Goal: Task Accomplishment & Management: Use online tool/utility

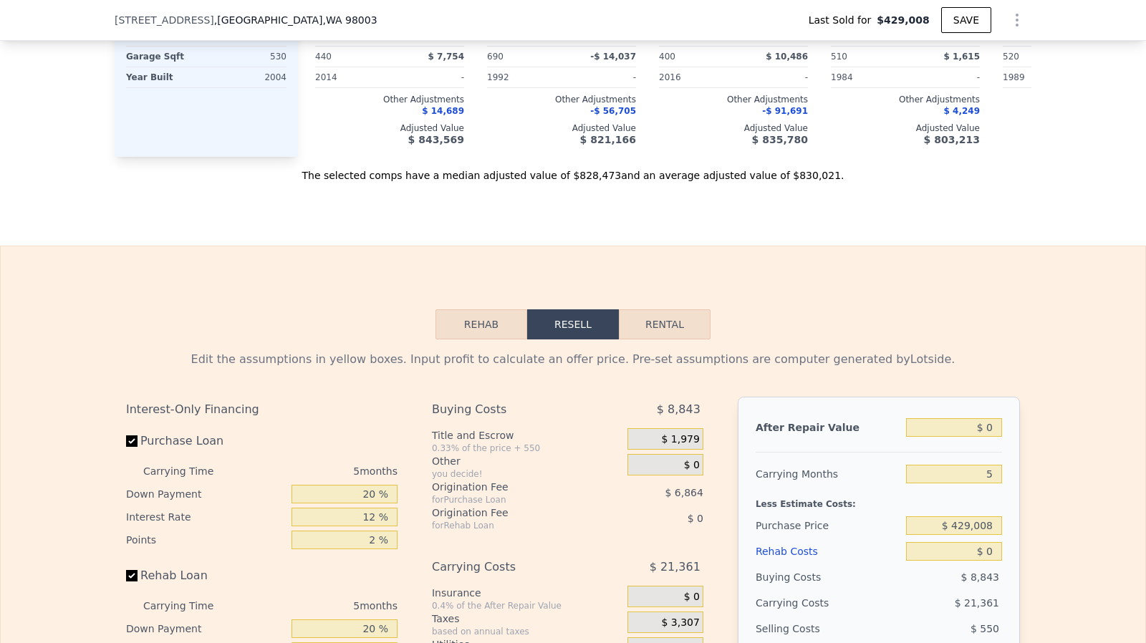
scroll to position [2085, 0]
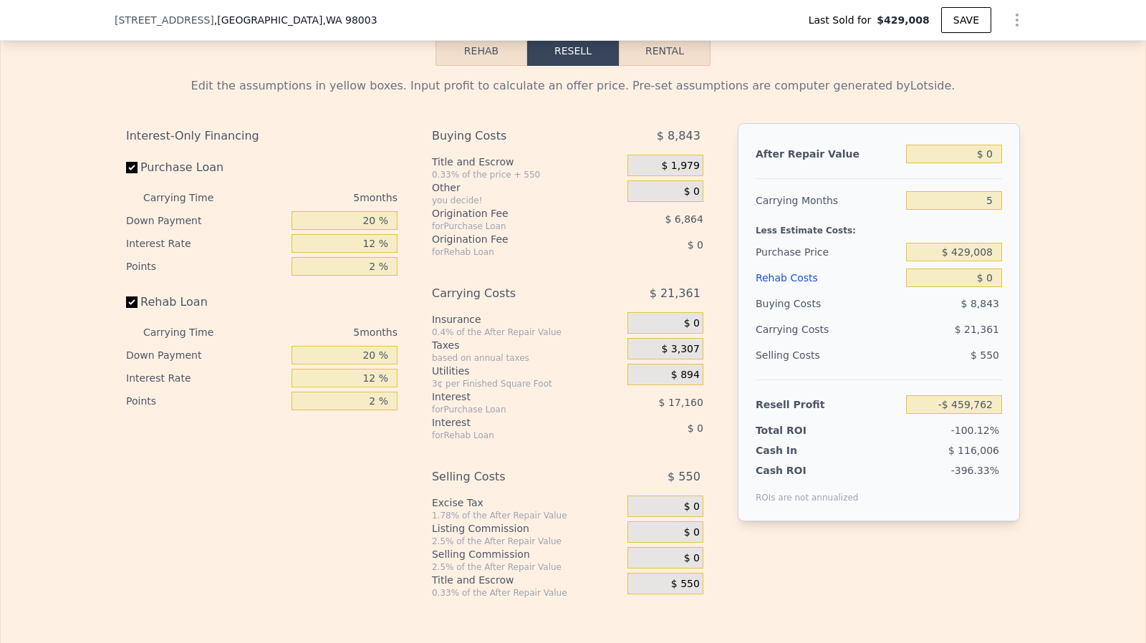
click at [133, 315] on label "Rehab Loan" at bounding box center [206, 302] width 160 height 26
click at [133, 308] on input "Rehab Loan" at bounding box center [131, 301] width 11 height 11
checkbox input "false"
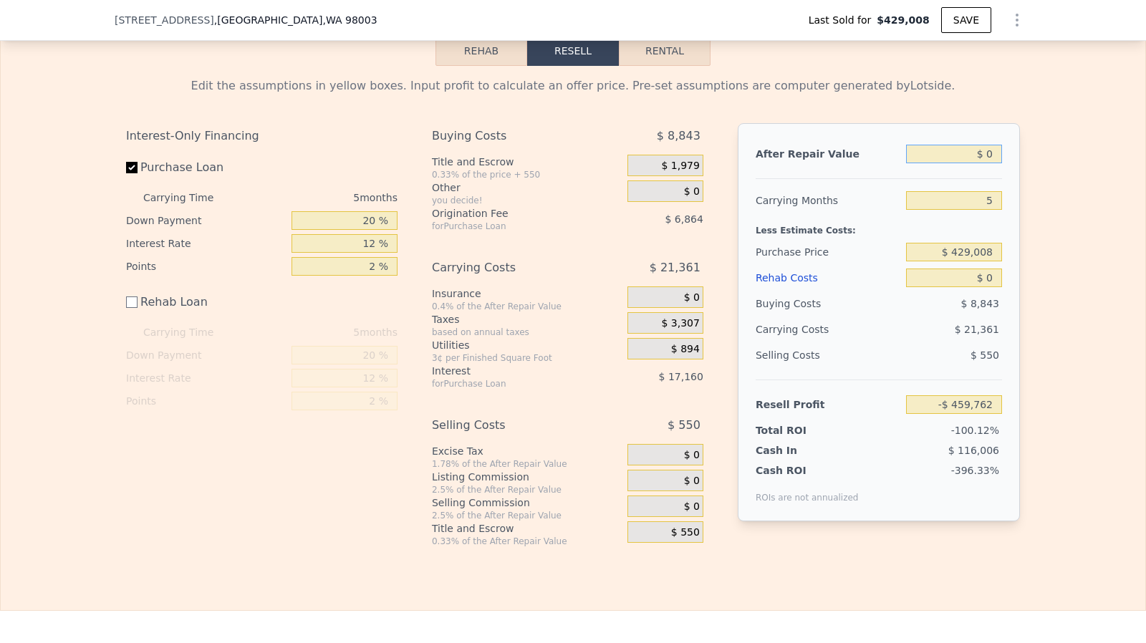
click at [992, 163] on input "$ 0" at bounding box center [954, 154] width 96 height 19
type input "$ 8"
type input "-$ 459,754"
type input "$ 83"
type input "-$ 459,684"
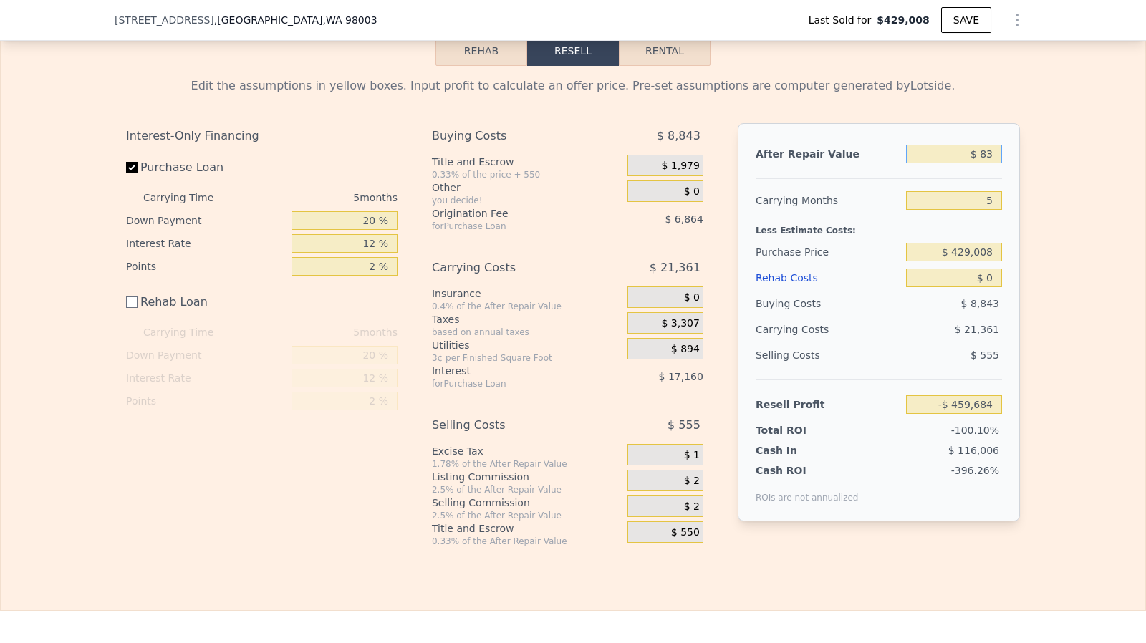
type input "$ 830"
type input "-$ 458,993"
type input "$ 8,300"
type input "-$ 452,068"
type input "$ 83,000"
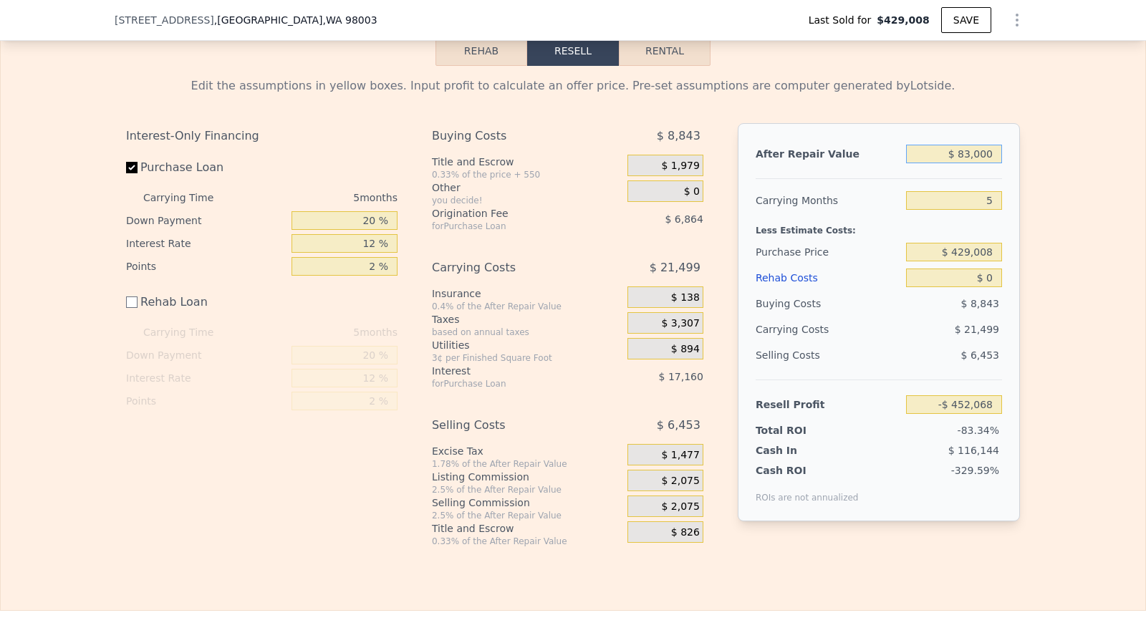
type input "-$ 382,803"
type input "$ 830,000"
type input "$ 309,817"
type input "$ 830,000"
click at [126, 173] on input "Purchase Loan" at bounding box center [131, 167] width 11 height 11
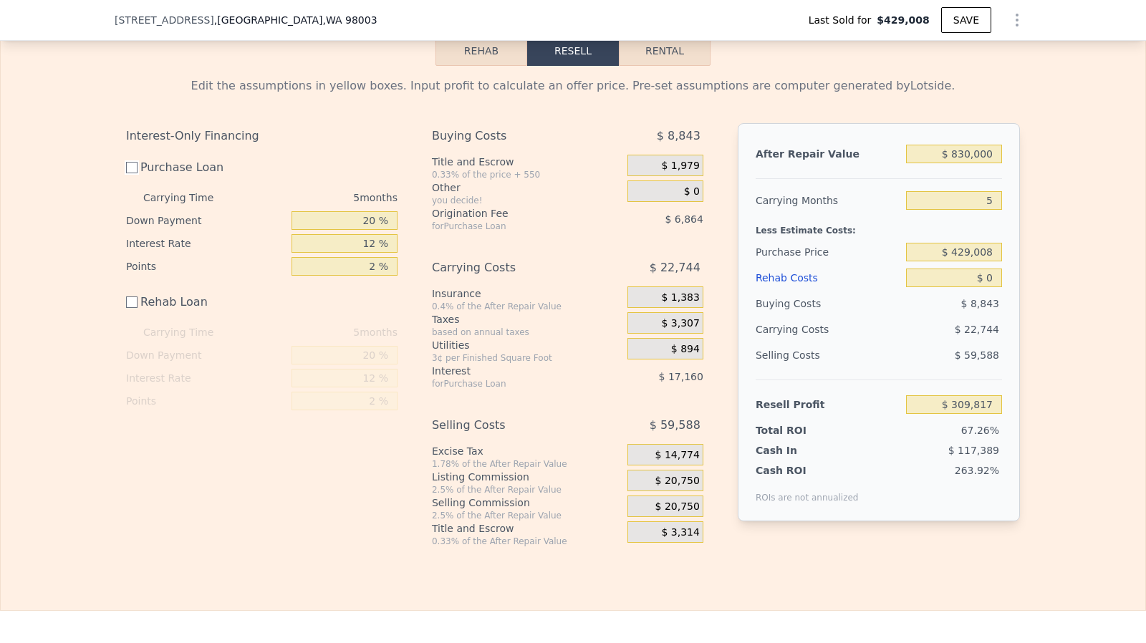
checkbox input "false"
type input "$ 333,841"
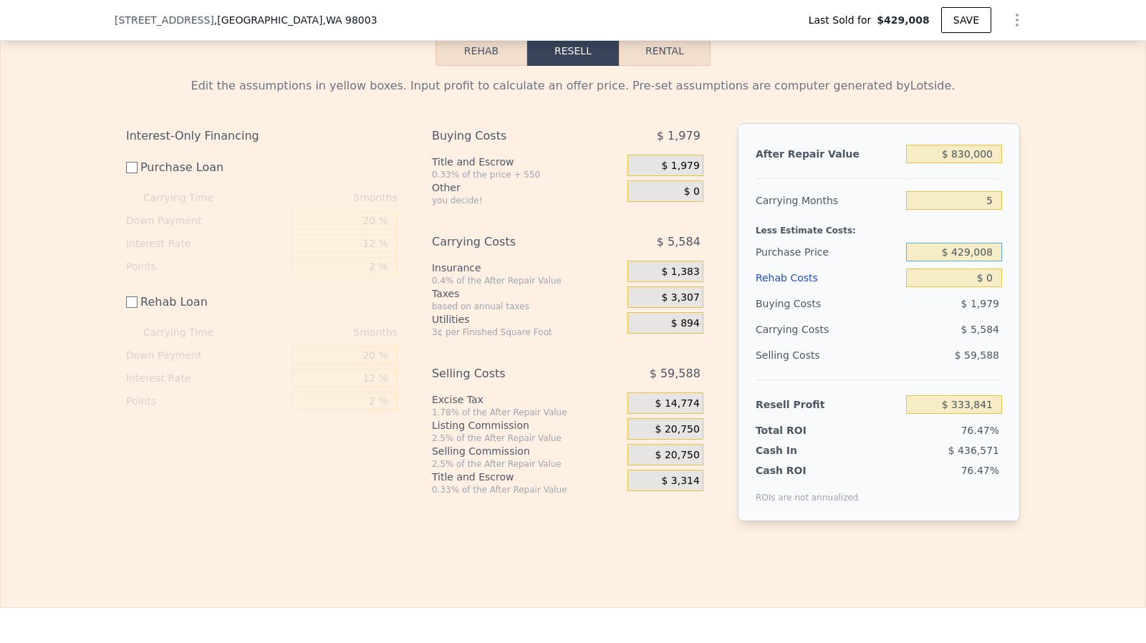
click at [955, 261] on input "$ 429,008" at bounding box center [954, 252] width 96 height 19
type input "$ 630,000"
click at [991, 287] on input "$ 0" at bounding box center [954, 277] width 96 height 19
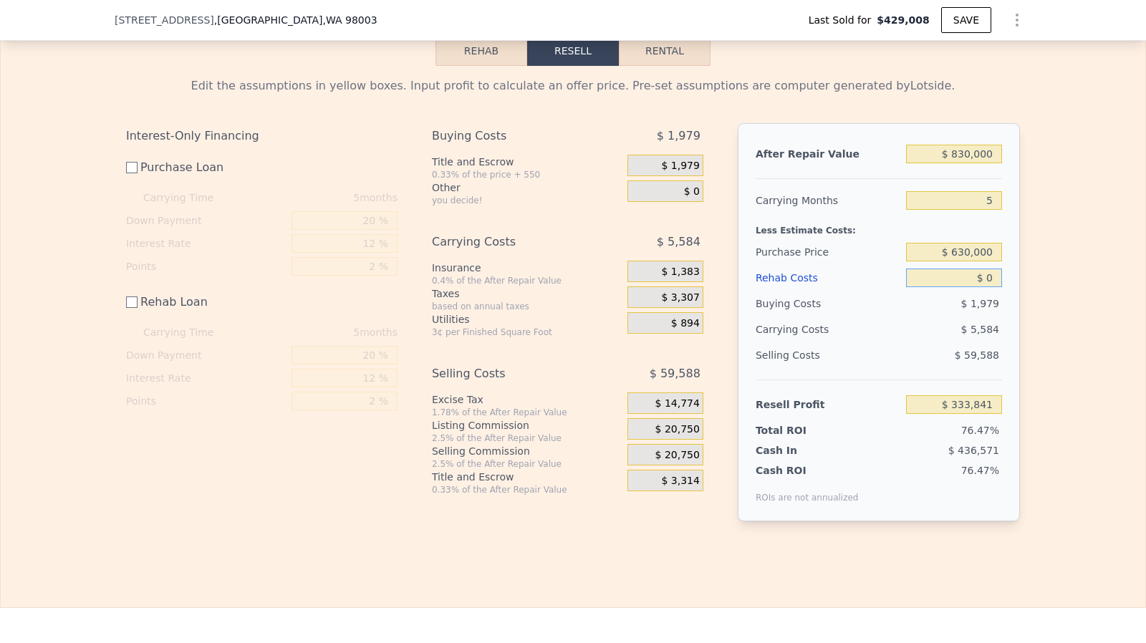
click at [991, 287] on input "$ 0" at bounding box center [954, 277] width 96 height 19
type input "$ 132,180"
type input "$ 70,000"
type input "$ 62,180"
type input "$ 70,000"
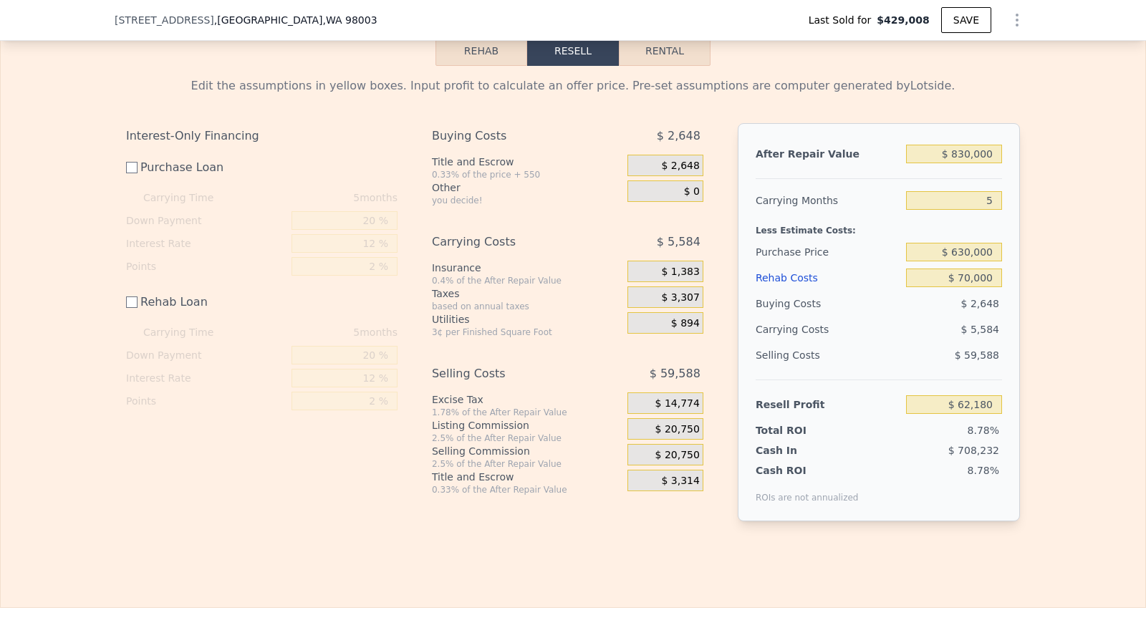
click at [677, 436] on span "$ 20,750" at bounding box center [677, 429] width 44 height 13
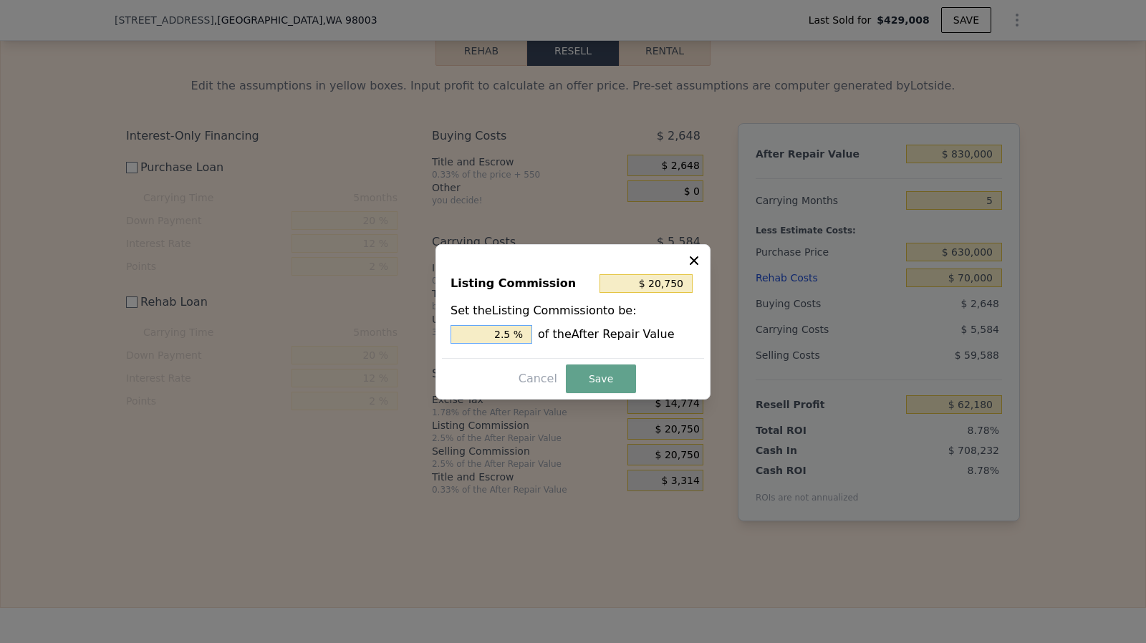
click at [517, 340] on input "2.5 %" at bounding box center [491, 334] width 82 height 19
type input "$ 16,600"
type input "2 %"
type input "$ 0"
type input "0 %"
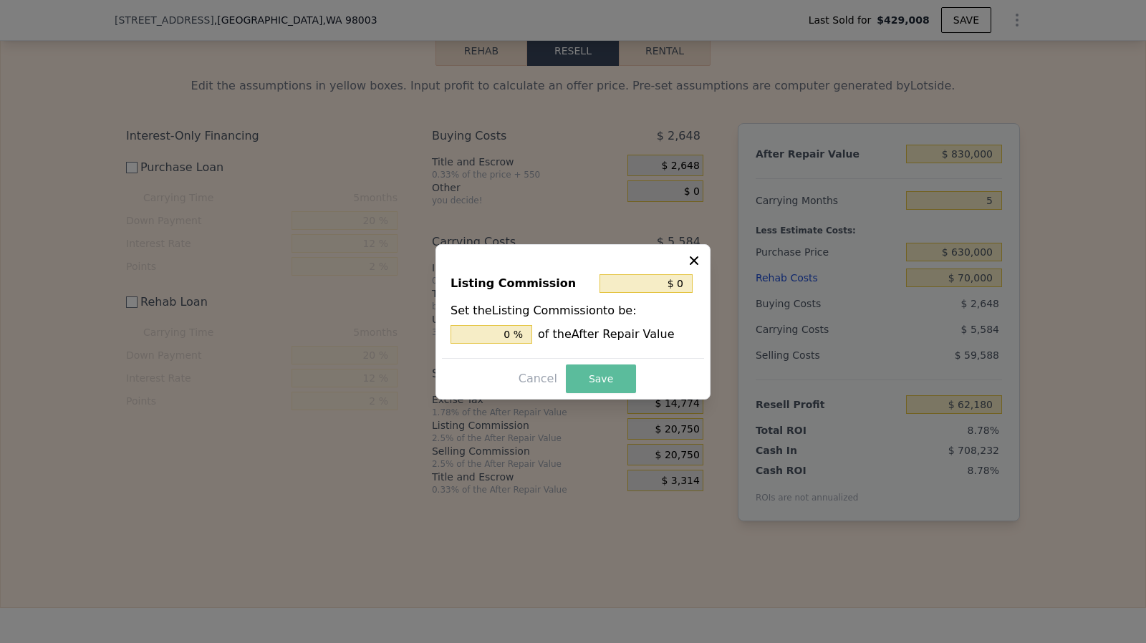
click at [610, 389] on button "Save" at bounding box center [601, 378] width 70 height 29
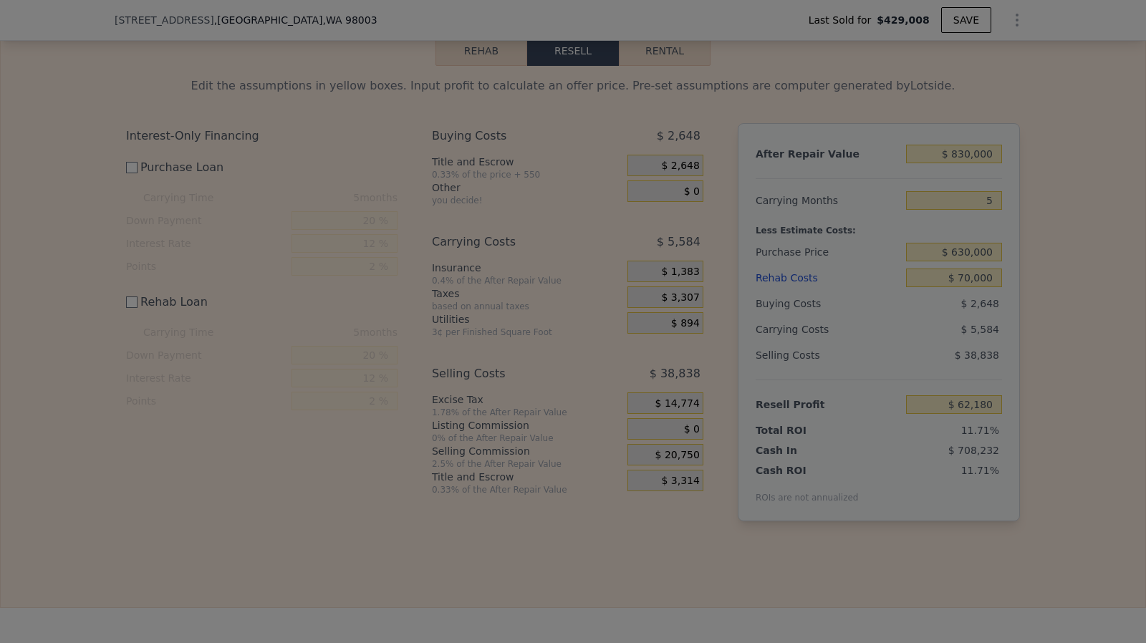
type input "$ 82,930"
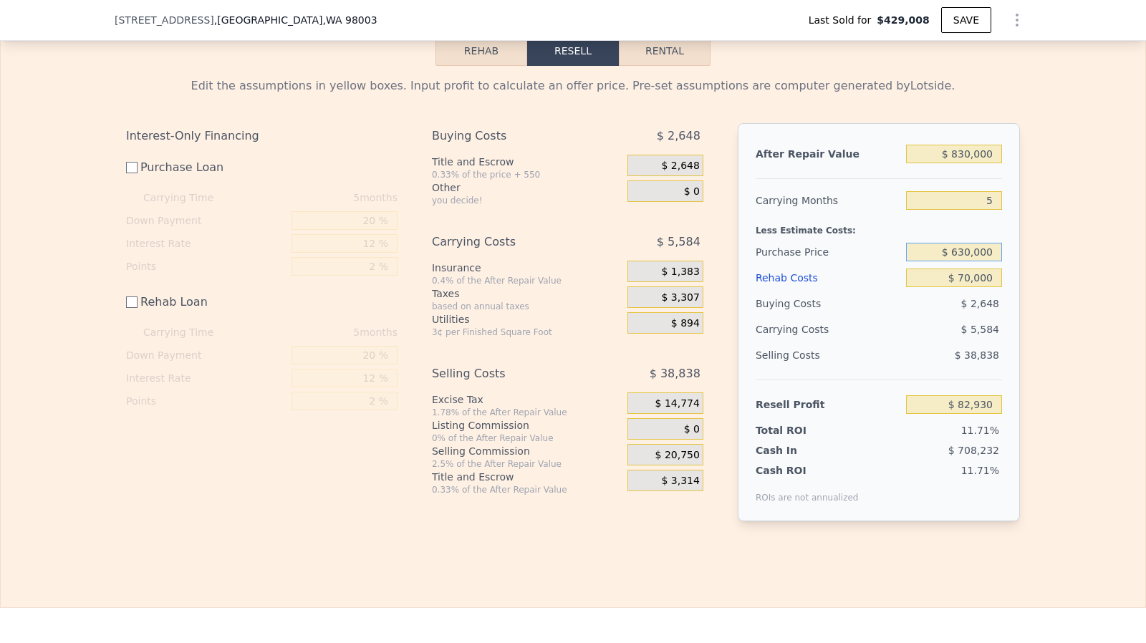
click at [964, 261] on input "$ 630,000" at bounding box center [954, 252] width 96 height 19
type input "$ 640,000"
click at [977, 287] on input "$ 70,000" at bounding box center [954, 277] width 96 height 19
type input "$ 72,897"
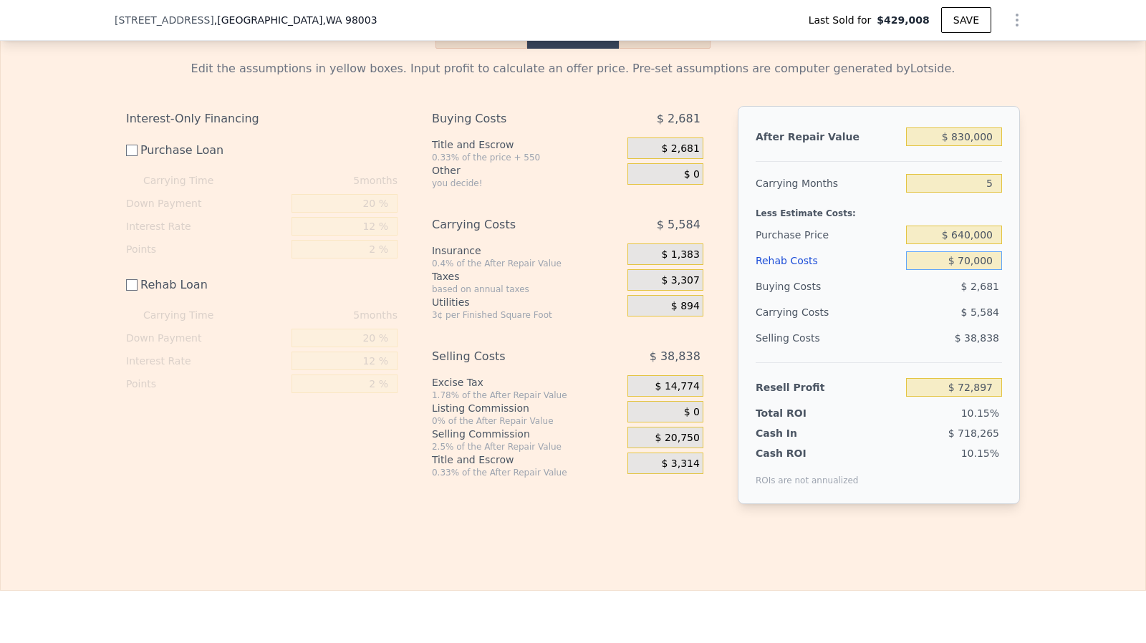
scroll to position [2138, 0]
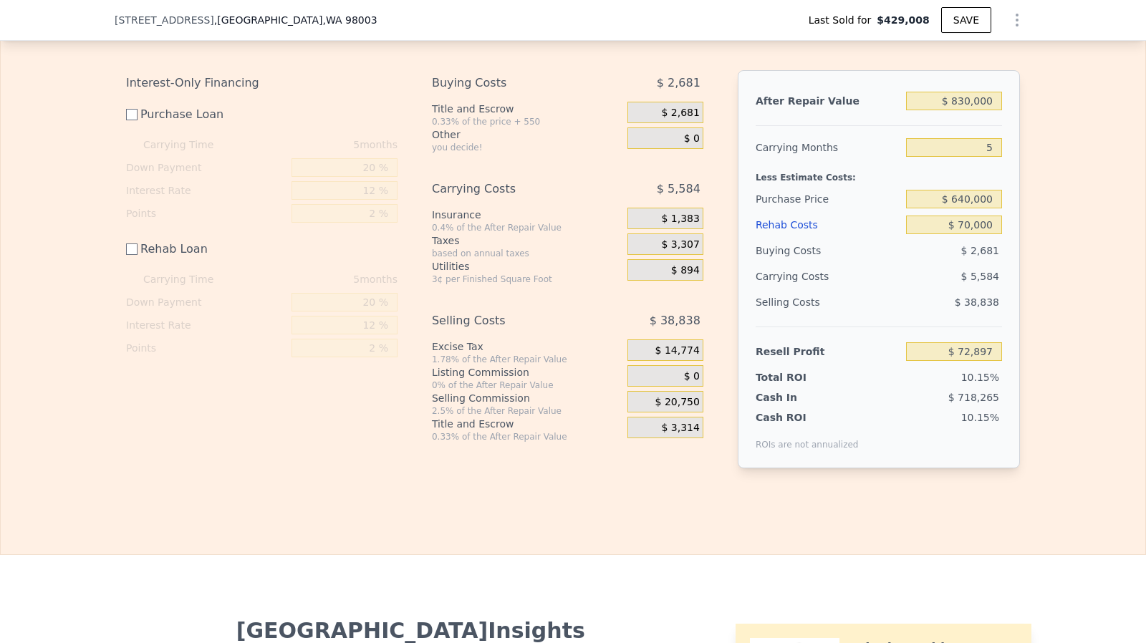
click at [687, 313] on div "Buying Costs $ 2,681 Title and Escrow 0.33% of the price + 550 $ 2,681 Other yo…" at bounding box center [567, 256] width 271 height 372
click at [964, 208] on input "$ 640,000" at bounding box center [954, 199] width 96 height 19
checkbox input "true"
type input "$ 0"
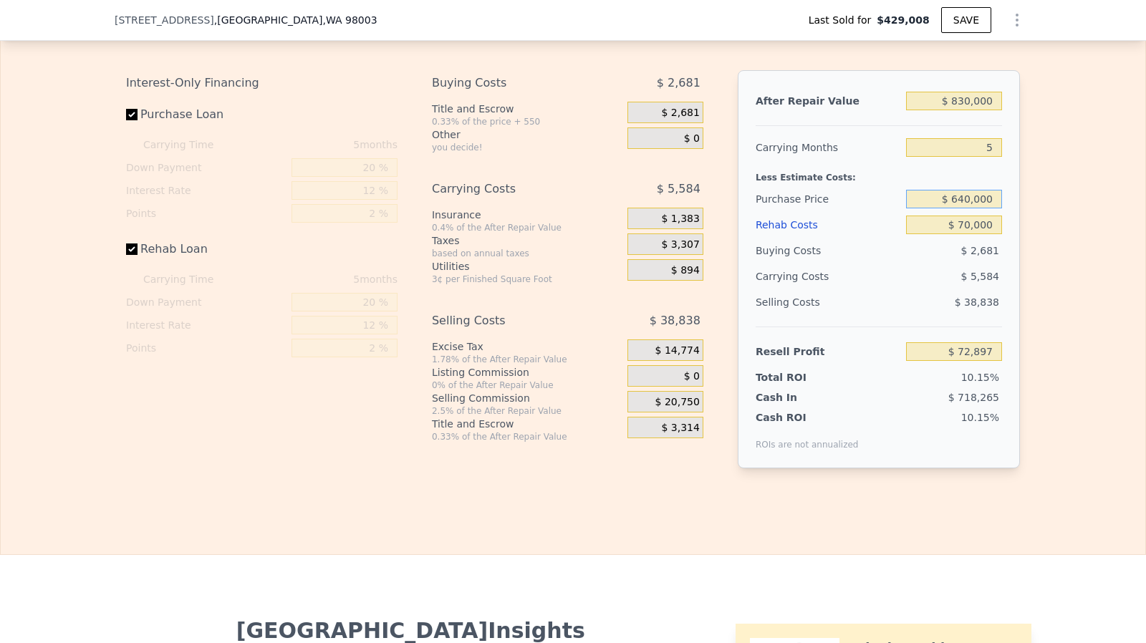
type input "$ 309,817"
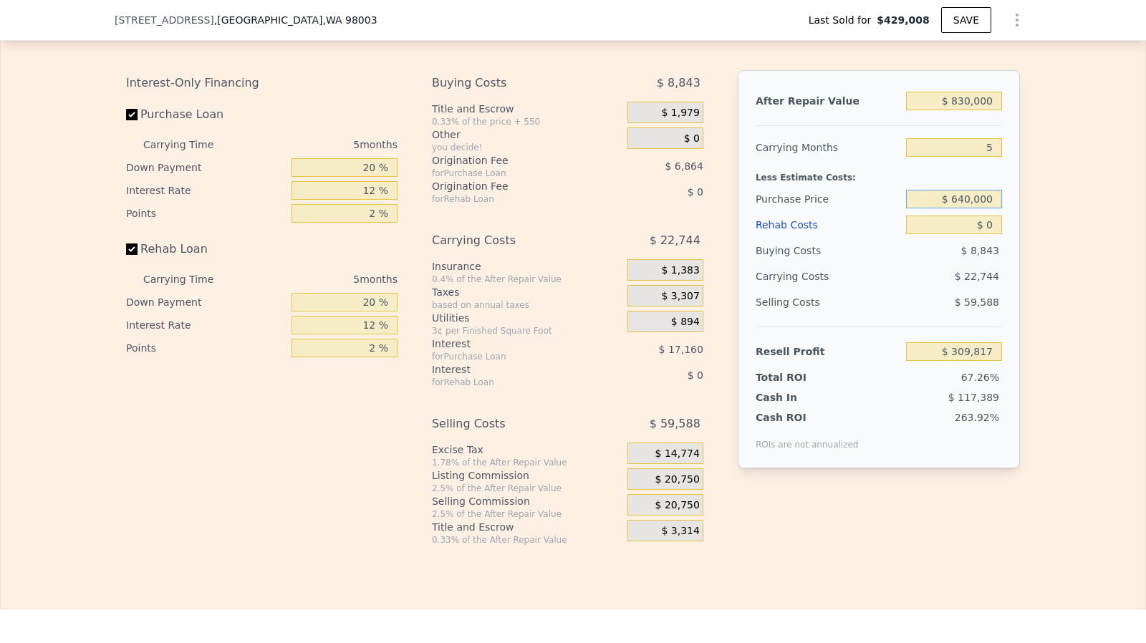
click at [967, 208] on input "$ 640,000" at bounding box center [954, 199] width 96 height 19
type input "$ 635,000"
click at [126, 255] on input "Rehab Loan" at bounding box center [131, 248] width 11 height 11
checkbox input "false"
type input "$ 91,603"
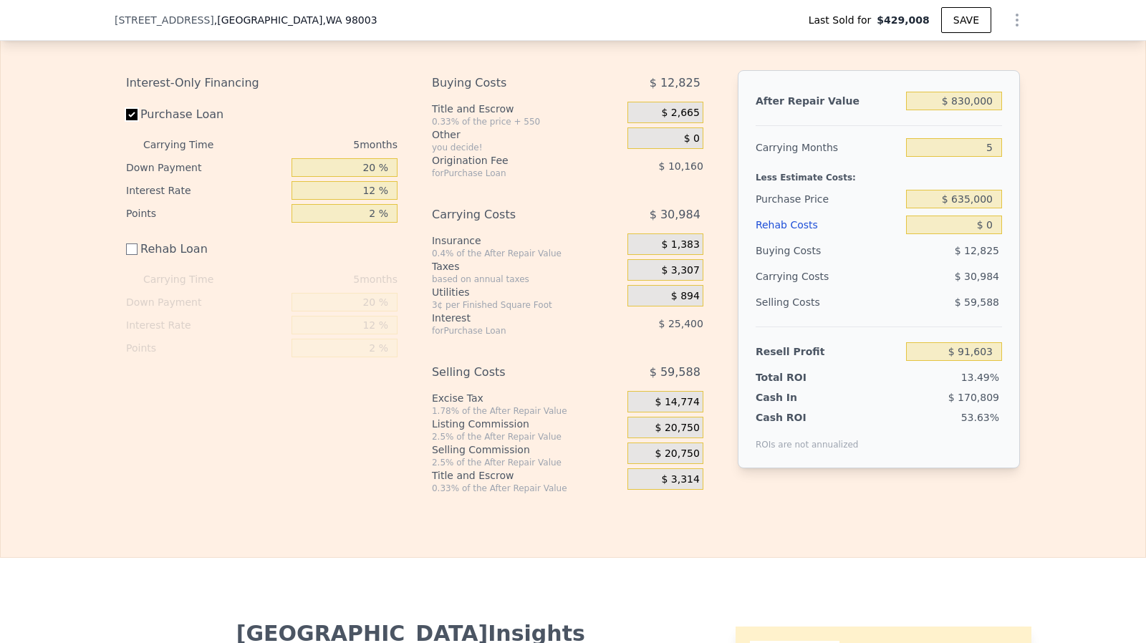
click at [126, 120] on input "Purchase Loan" at bounding box center [131, 114] width 11 height 11
checkbox input "false"
type input "$ 127,163"
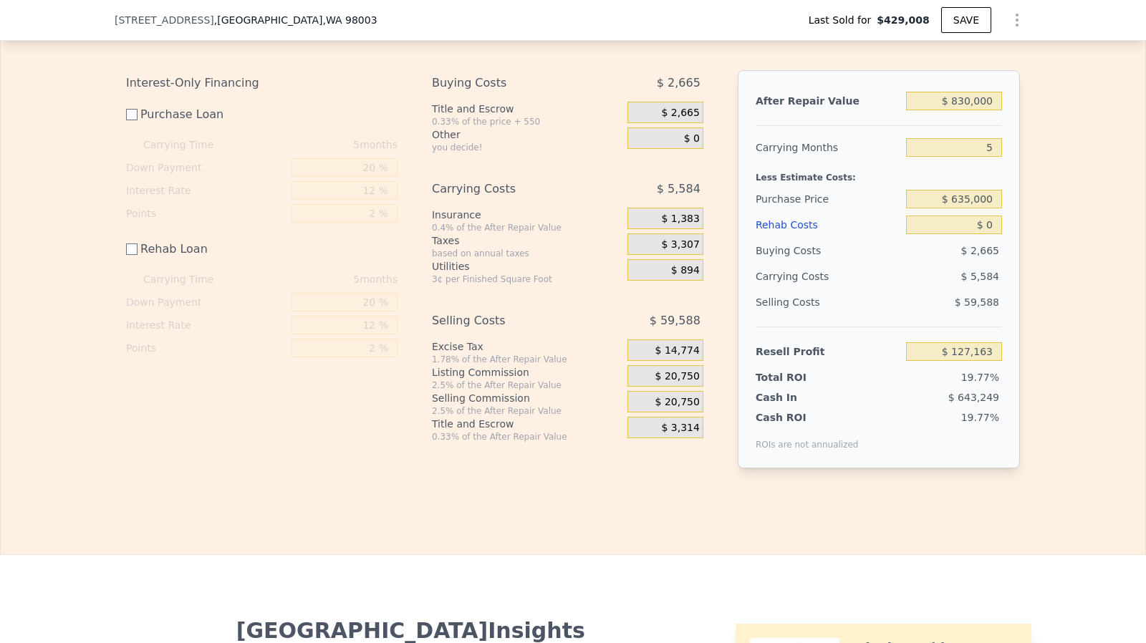
click at [985, 238] on div "$ 0" at bounding box center [954, 225] width 96 height 26
click at [987, 234] on input "$ 0" at bounding box center [954, 225] width 96 height 19
type input "$ 7"
type input "$ 127,156"
type input "$ 70"
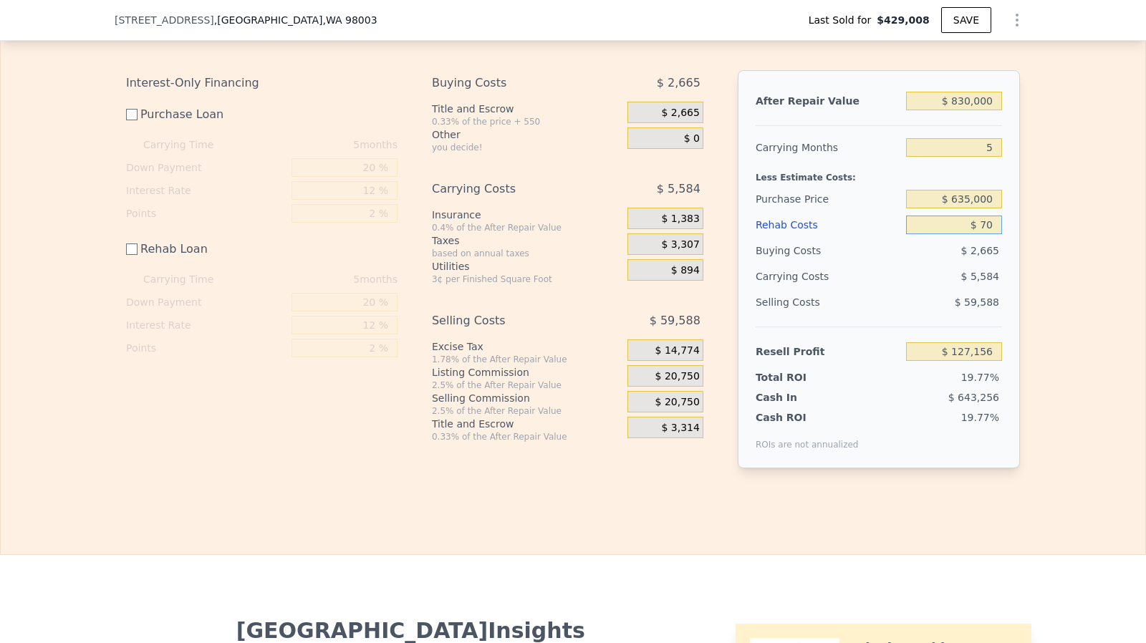
type input "$ 127,093"
type input "$ 7,000"
type input "$ 120,163"
type input "$ 70,000"
type input "$ 57,163"
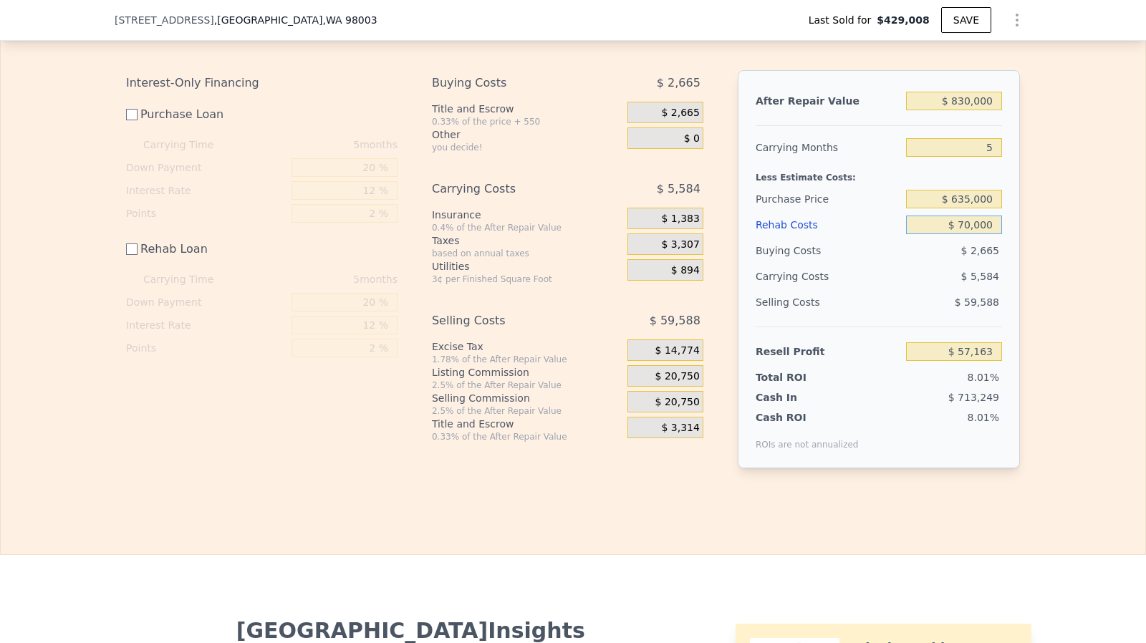
type input "$ 70,000"
click at [970, 208] on input "$ 635,000" at bounding box center [954, 199] width 96 height 19
click at [981, 234] on input "$ 70,000" at bounding box center [954, 225] width 96 height 19
click at [684, 383] on span "$ 20,750" at bounding box center [677, 376] width 44 height 13
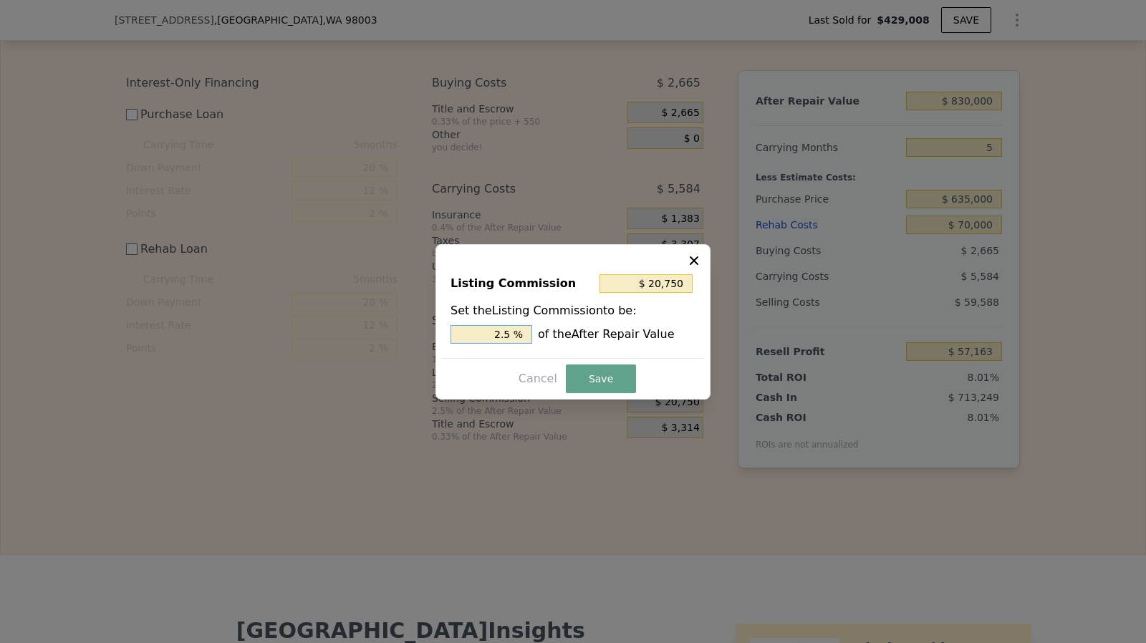
click at [513, 342] on input "2.5 %" at bounding box center [491, 334] width 82 height 19
type input "$ 16,600"
type input "2 %"
type input "$ 0"
type input "0 %"
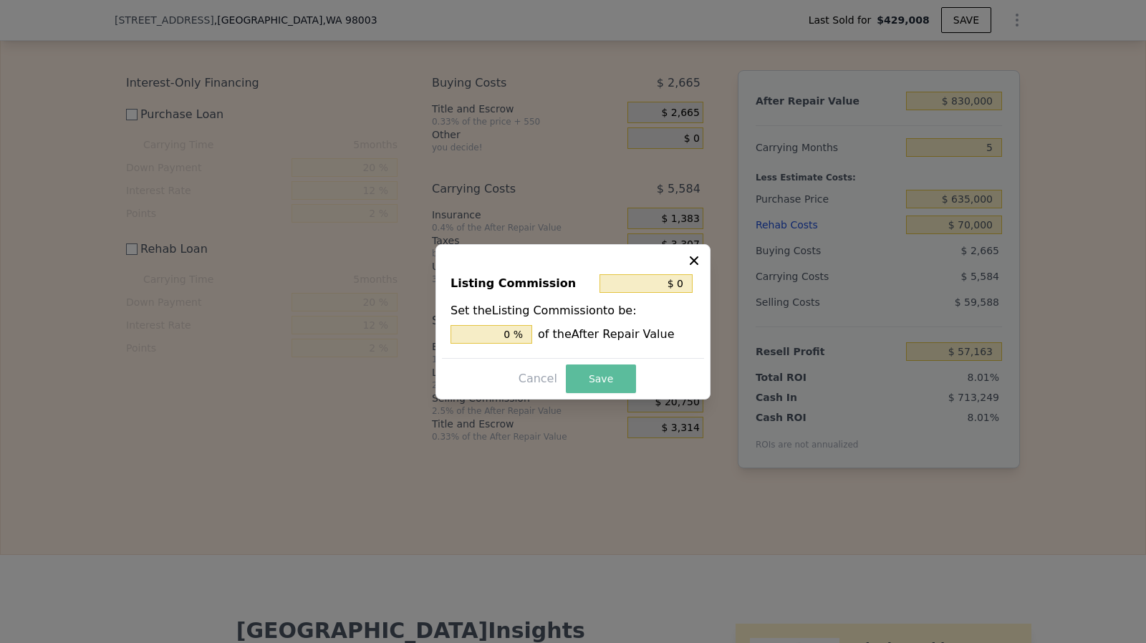
click at [582, 382] on button "Save" at bounding box center [601, 378] width 70 height 29
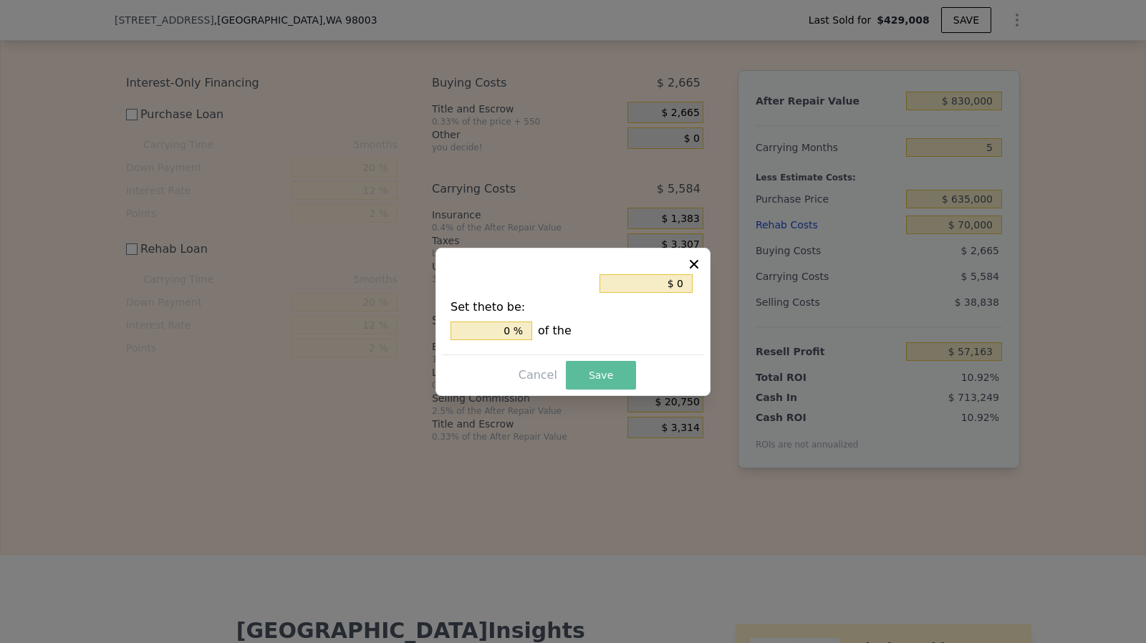
type input "$ 77,913"
